Goal: Transaction & Acquisition: Purchase product/service

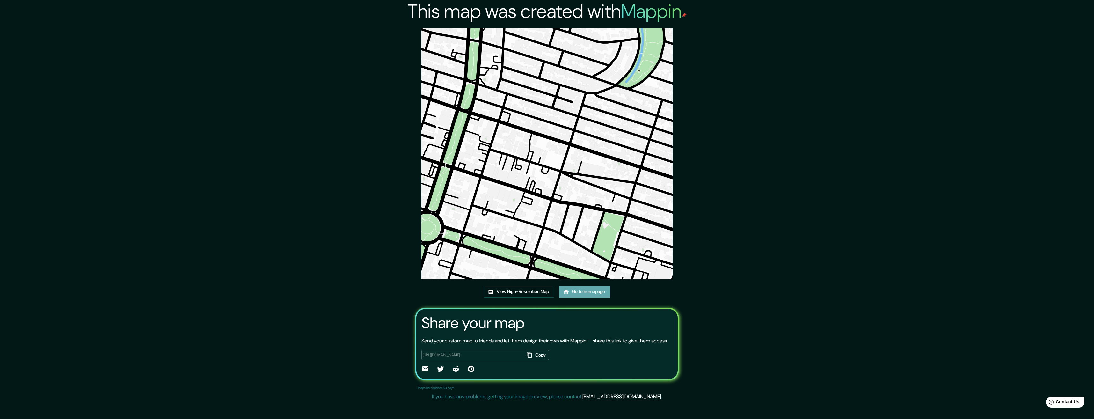
click at [572, 288] on link "Go to homepage" at bounding box center [584, 292] width 51 height 12
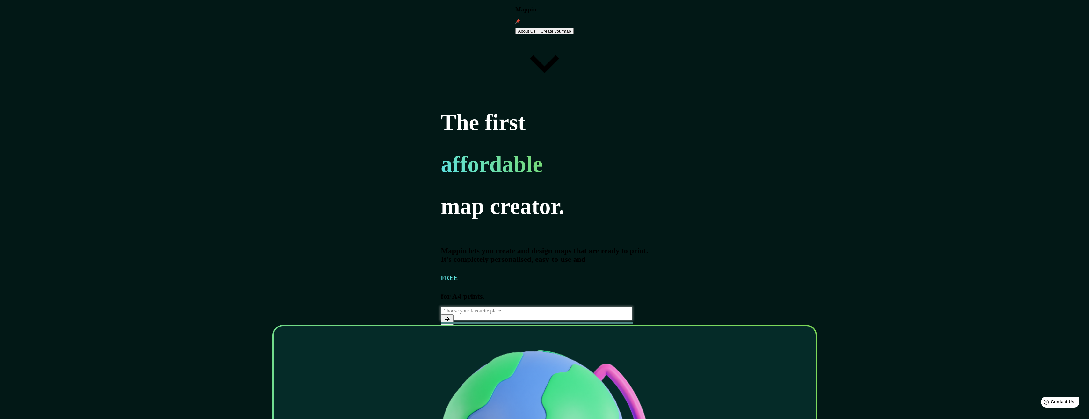
click at [443, 315] on icon "button" at bounding box center [447, 319] width 8 height 8
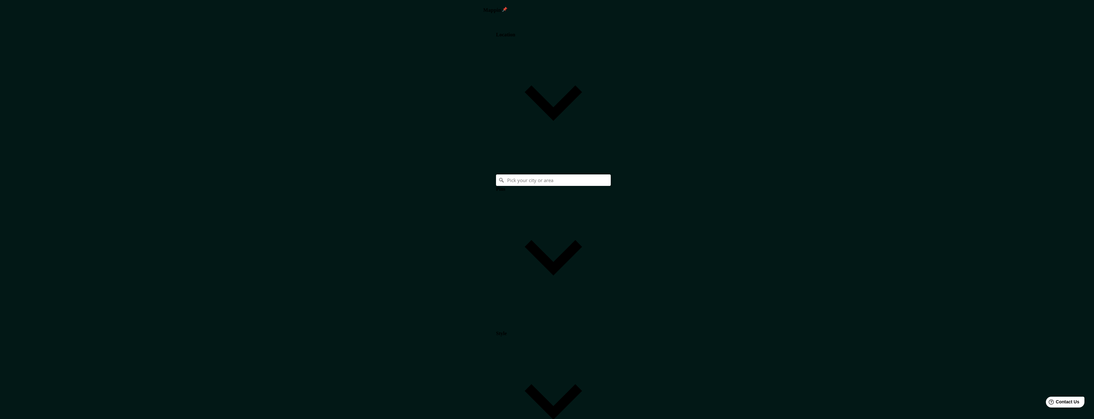
click at [507, 331] on h4 "Style" at bounding box center [501, 334] width 11 height 6
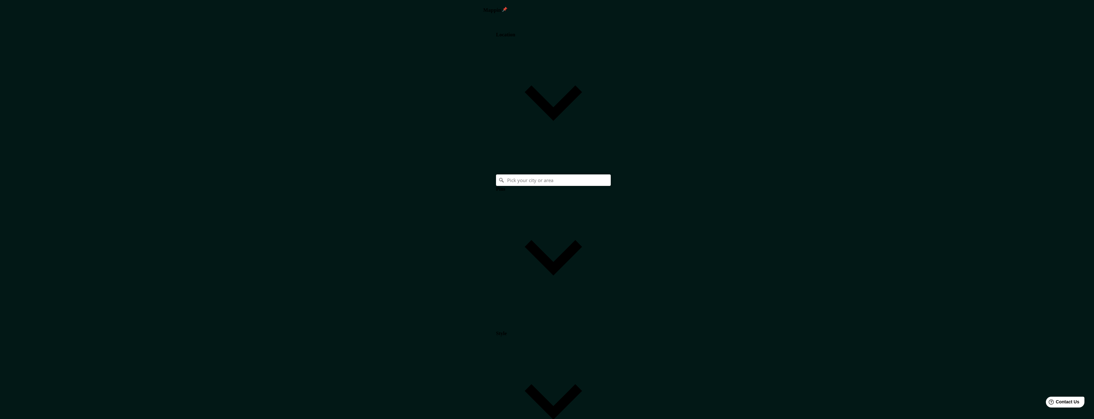
click at [611, 319] on div "Style" at bounding box center [553, 391] width 115 height 144
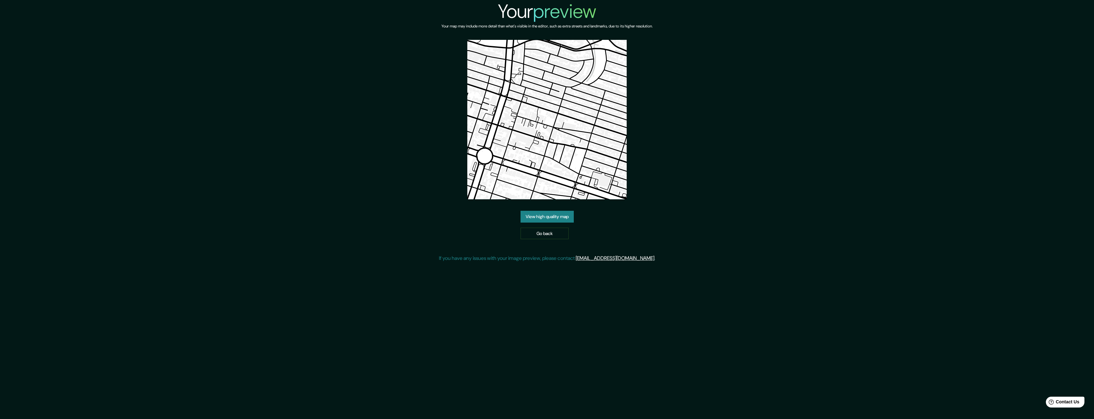
click at [548, 216] on link "View high quality map" at bounding box center [547, 217] width 53 height 12
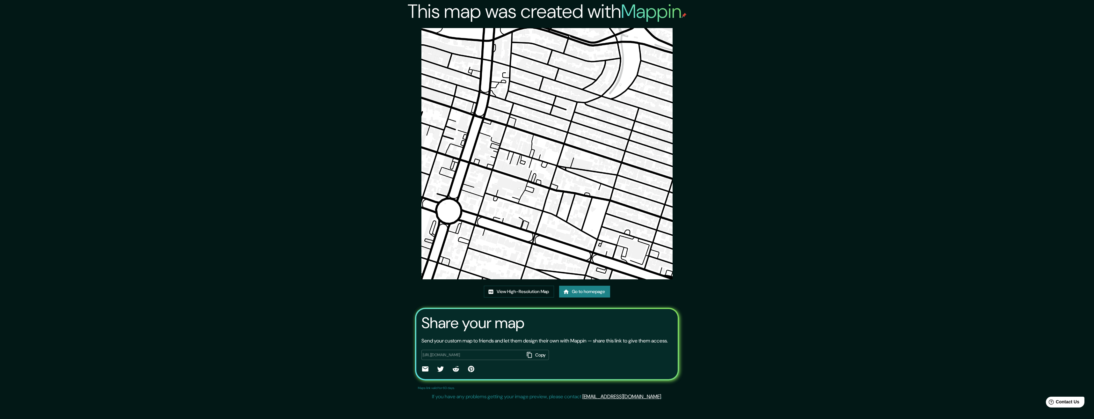
click at [85, 14] on div "This map was created with Mappin View High-Resolution Map Go to homepage Share …" at bounding box center [547, 201] width 1094 height 403
